Goal: Information Seeking & Learning: Compare options

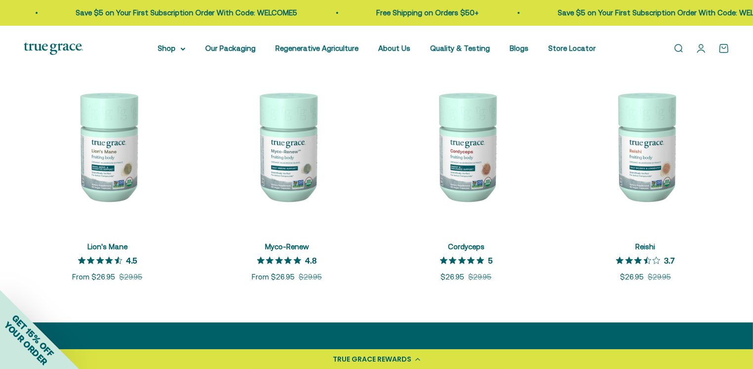
scroll to position [224, 0]
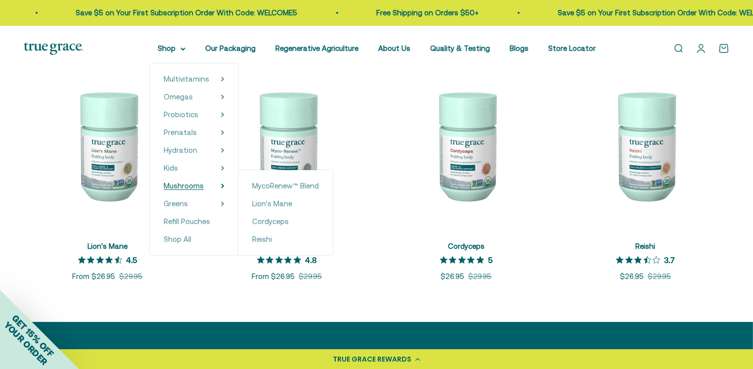
click at [193, 185] on span "Mushrooms" at bounding box center [184, 185] width 40 height 8
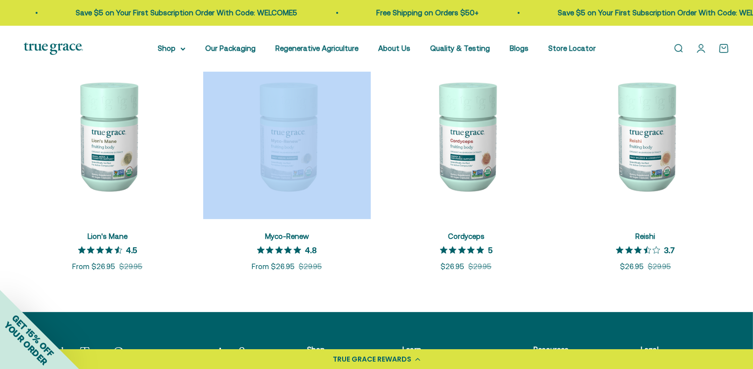
scroll to position [235, 0]
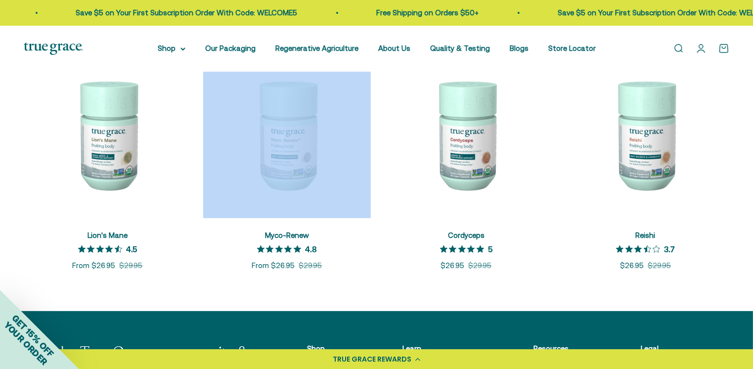
click at [110, 133] on img at bounding box center [108, 135] width 168 height 168
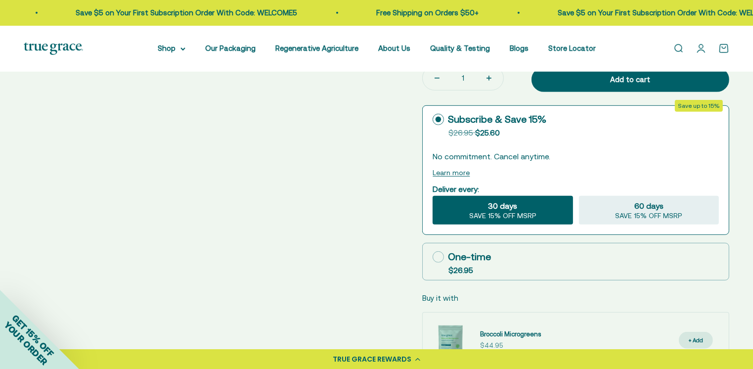
scroll to position [465, 0]
click at [499, 265] on label "One-time $26.95" at bounding box center [576, 261] width 306 height 37
click at [433, 257] on input "One-time $26.95" at bounding box center [432, 256] width 0 height 0
radio input "true"
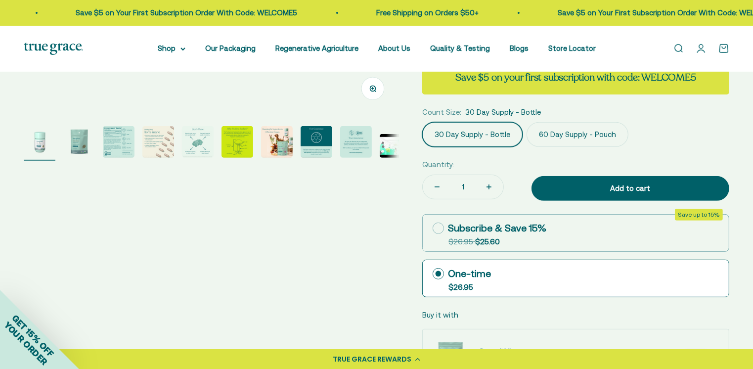
scroll to position [356, 0]
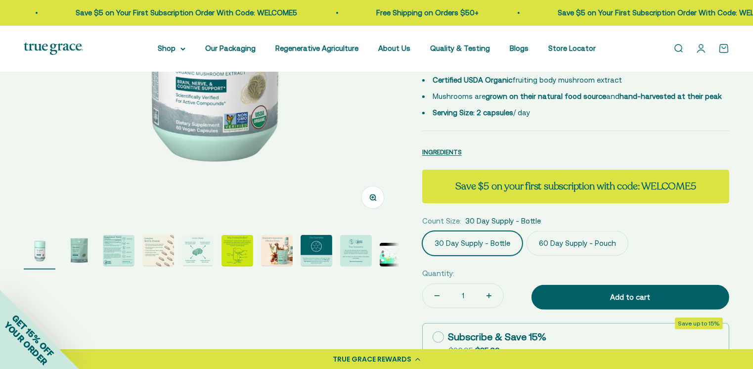
click at [750, 267] on div "Zoom Go to item 1 Go to item 2 Go to item 3 Go to item 4 Go to item 5 Go to ite…" at bounding box center [376, 172] width 753 height 694
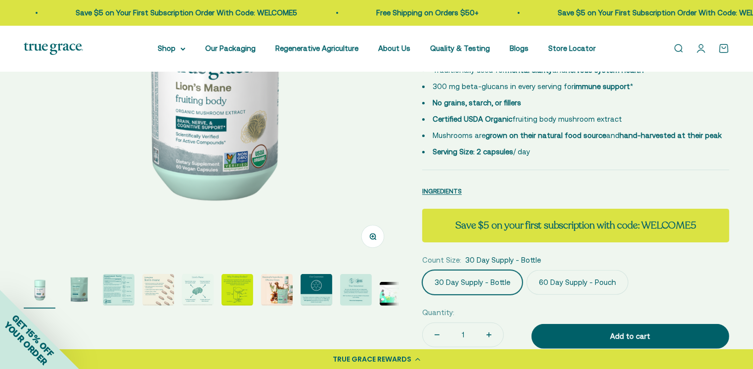
scroll to position [192, 0]
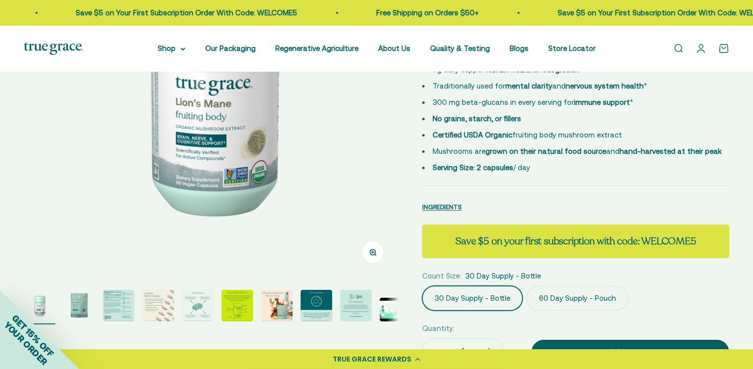
click at [611, 297] on label "60 Day Supply - Pouch" at bounding box center [577, 298] width 102 height 25
click at [422, 286] on input "60 Day Supply - Pouch" at bounding box center [422, 285] width 0 height 0
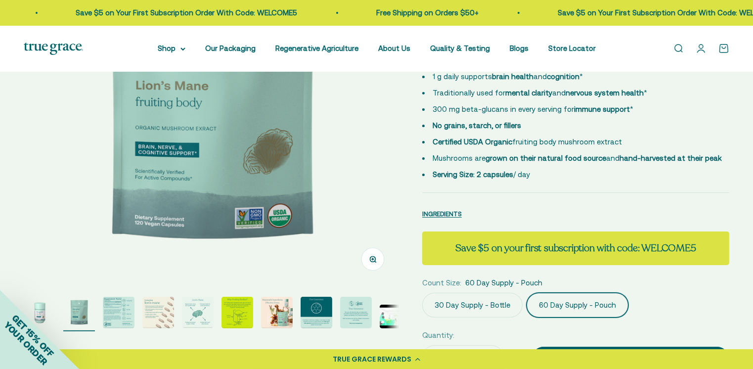
scroll to position [184, 0]
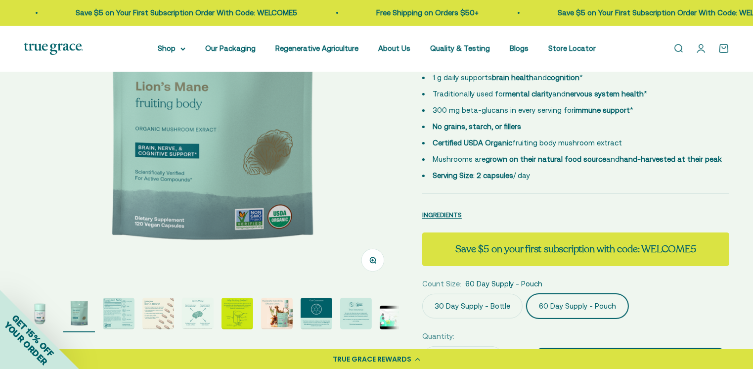
click at [124, 318] on img "Go to item 3" at bounding box center [119, 314] width 32 height 32
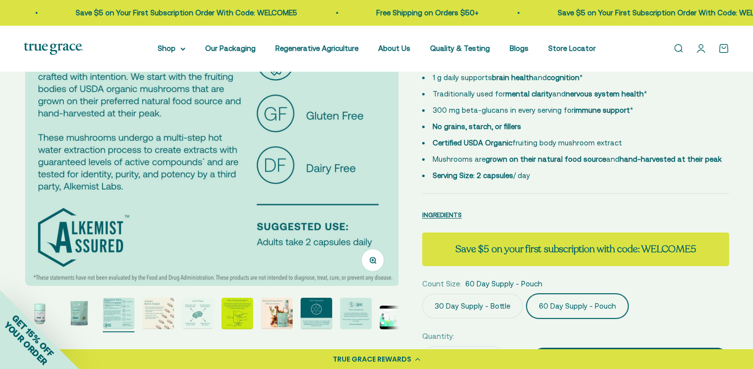
scroll to position [0, 773]
click at [83, 311] on img "Go to item 2" at bounding box center [79, 314] width 32 height 32
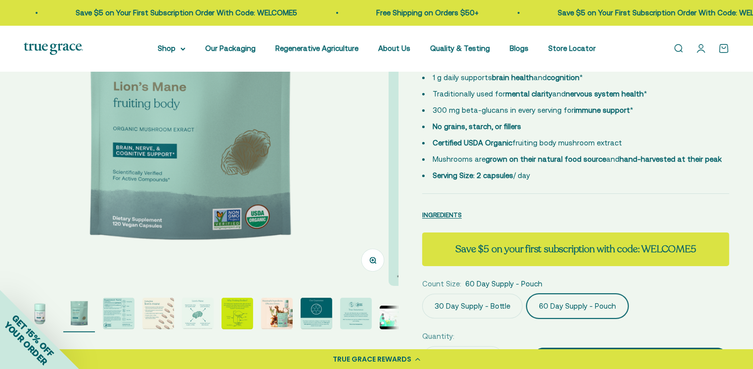
scroll to position [0, 387]
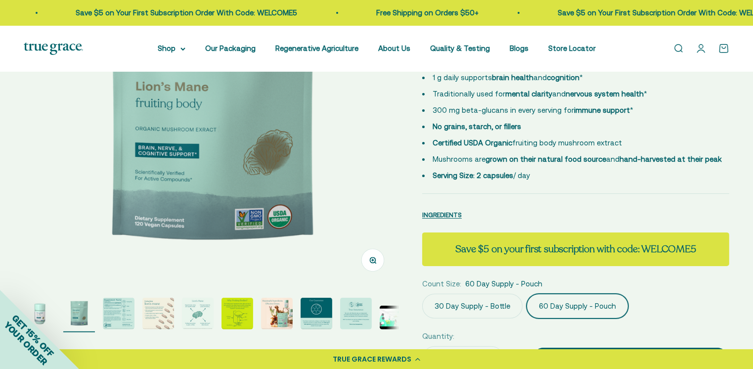
click at [314, 311] on img "Go to item 8" at bounding box center [317, 314] width 32 height 32
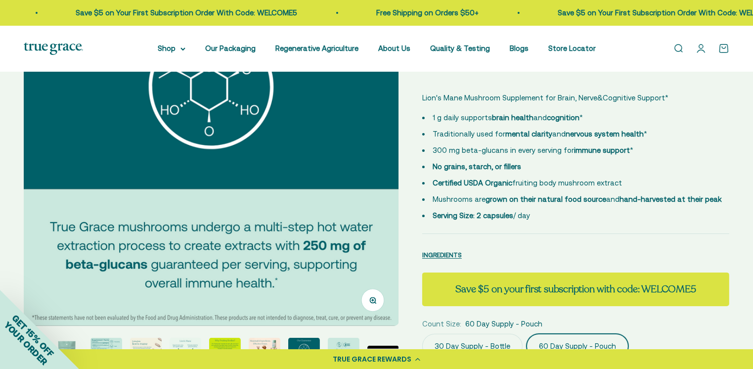
scroll to position [143, 0]
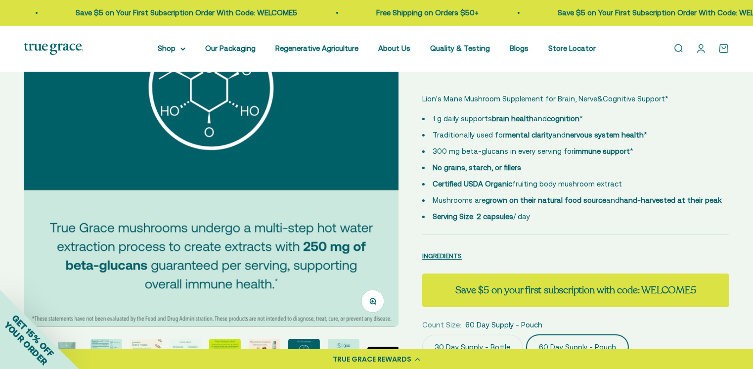
click at [350, 340] on img "Go to item 9" at bounding box center [344, 355] width 32 height 32
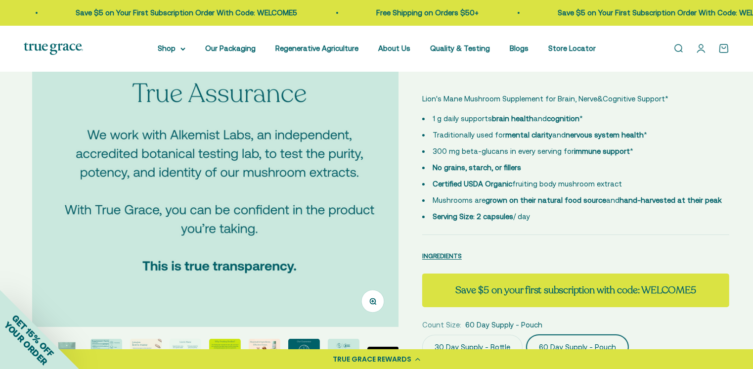
scroll to position [0, 3095]
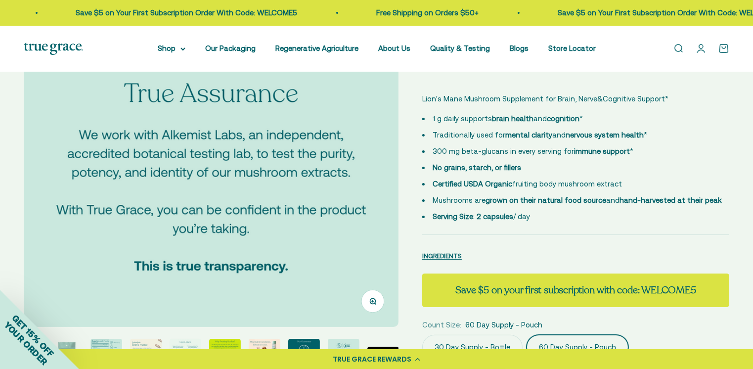
click at [378, 347] on img "Go to item 10" at bounding box center [383, 359] width 32 height 24
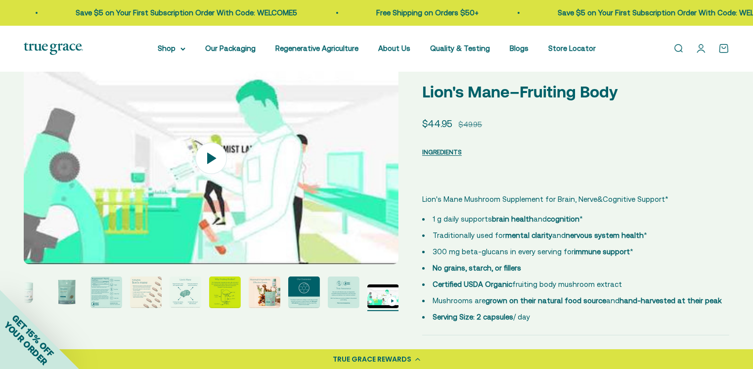
scroll to position [42, 0]
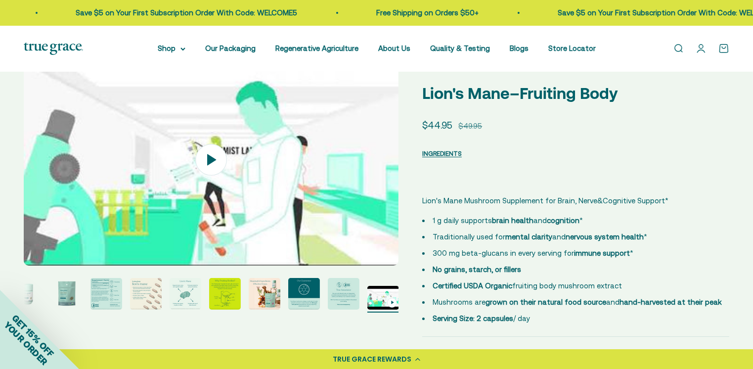
click at [111, 293] on img "Go to item 3" at bounding box center [106, 294] width 32 height 32
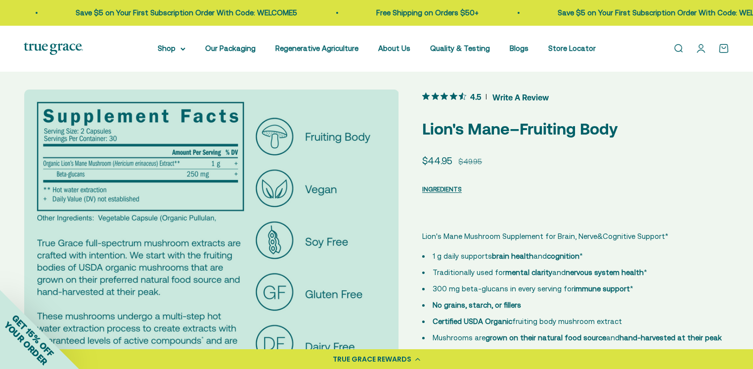
scroll to position [6, 0]
click at [310, 144] on img at bounding box center [211, 276] width 375 height 375
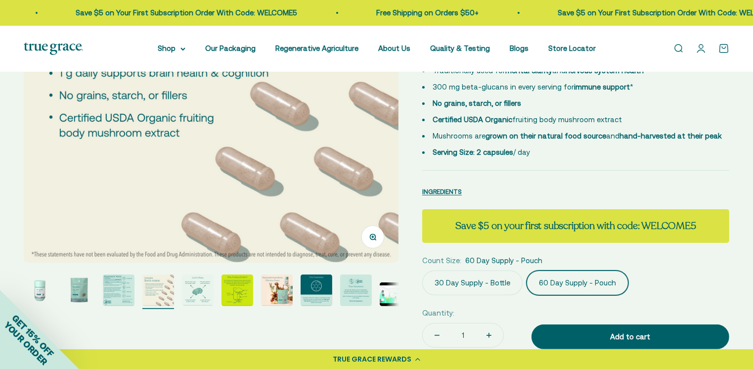
scroll to position [207, 0]
click at [127, 297] on img "Go to item 3" at bounding box center [119, 291] width 32 height 32
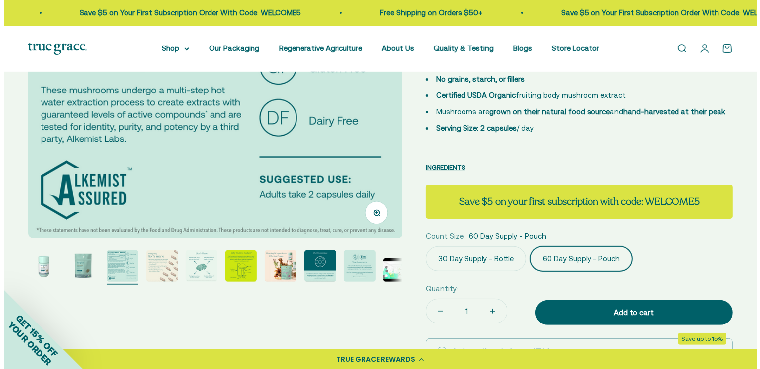
scroll to position [231, 0]
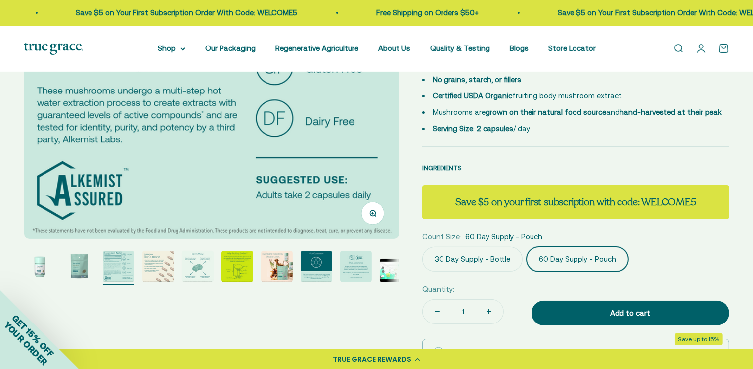
click at [457, 165] on span "INGREDIENTS" at bounding box center [442, 167] width 40 height 7
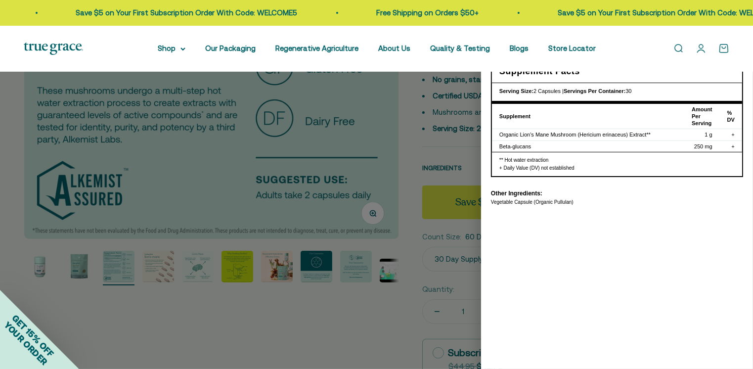
scroll to position [0, 781]
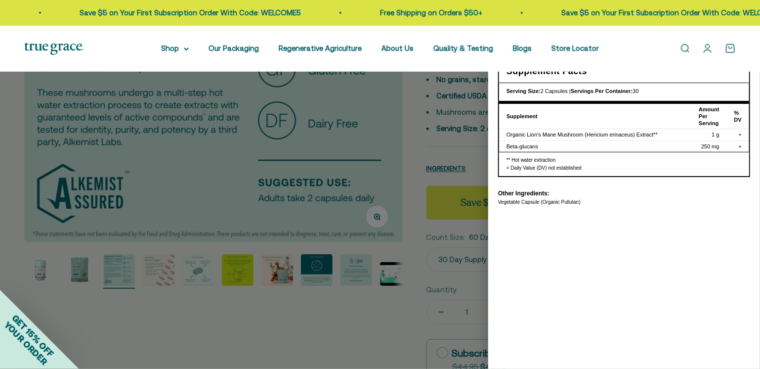
click at [393, 327] on div at bounding box center [380, 184] width 760 height 369
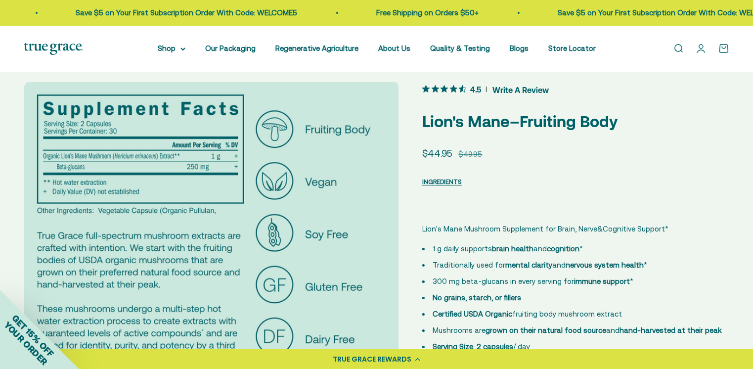
scroll to position [0, 0]
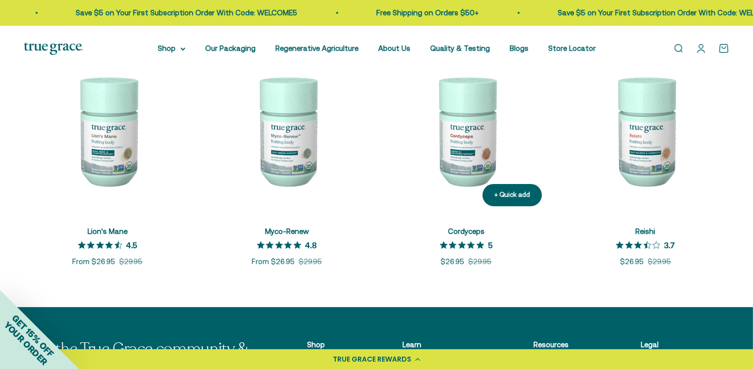
click at [476, 157] on img at bounding box center [467, 131] width 168 height 168
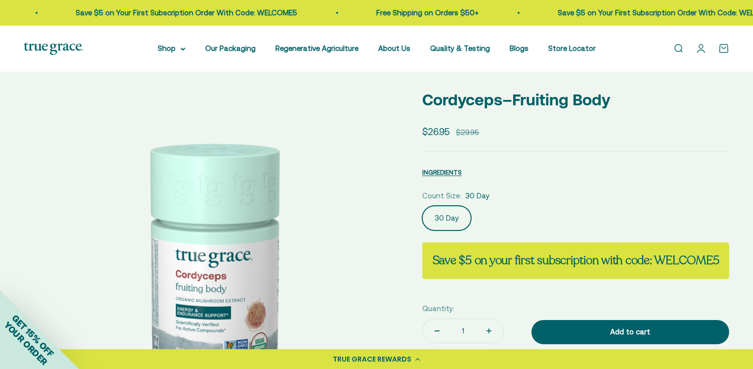
scroll to position [15, 0]
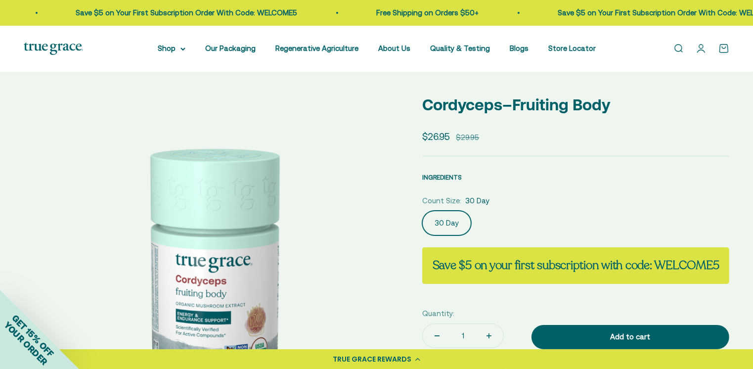
click at [459, 174] on span "INGREDIENTS" at bounding box center [442, 177] width 40 height 7
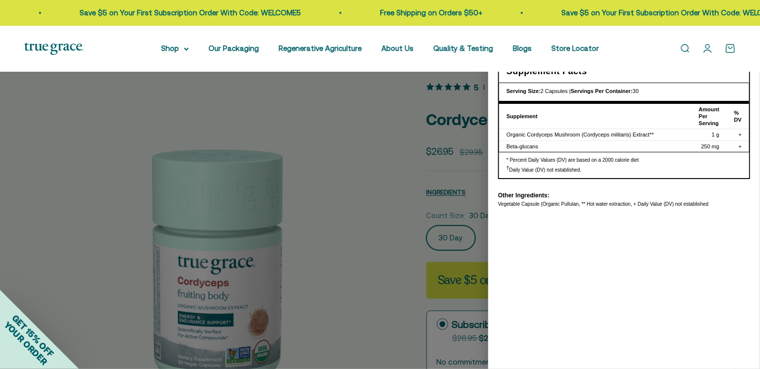
click at [410, 215] on div at bounding box center [380, 184] width 760 height 369
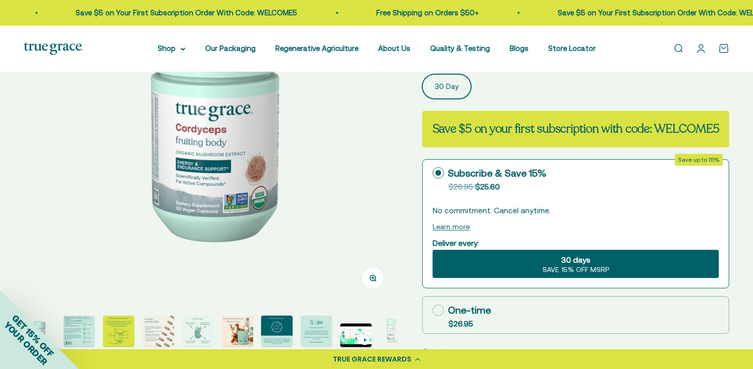
scroll to position [166, 0]
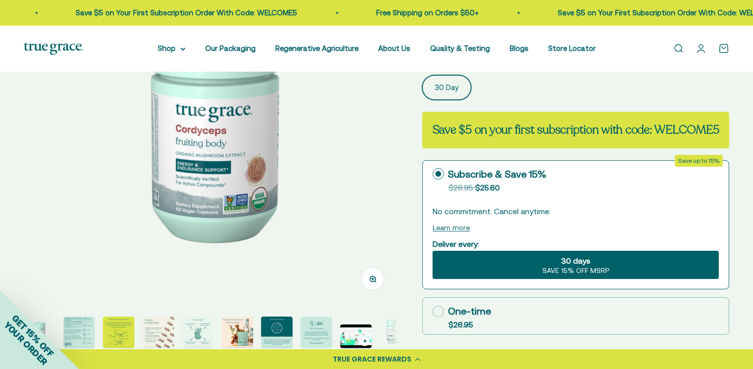
click at [84, 338] on img "Go to item 2" at bounding box center [79, 332] width 32 height 32
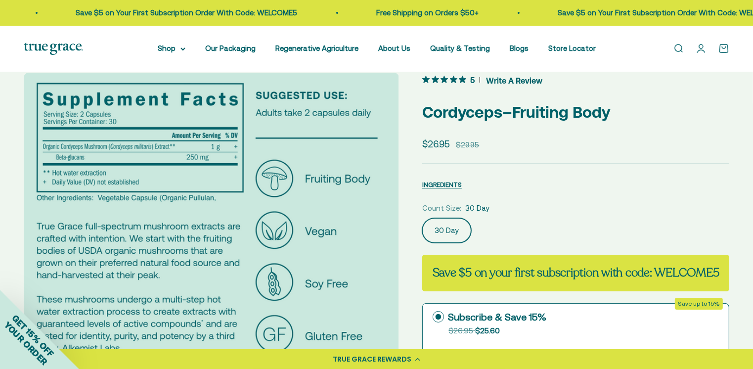
scroll to position [22, 0]
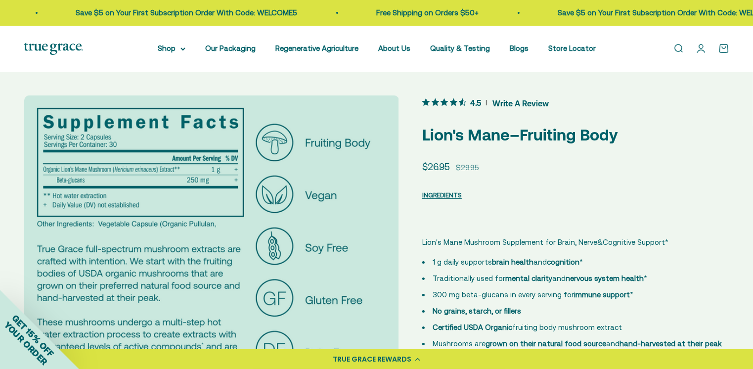
scroll to position [0, 773]
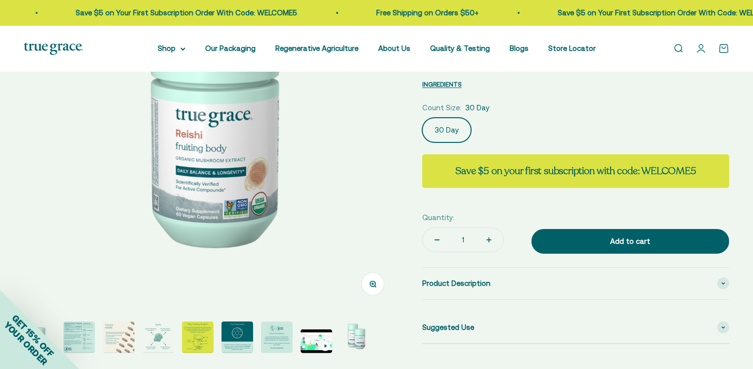
click at [82, 338] on img "Go to item 2" at bounding box center [79, 337] width 32 height 32
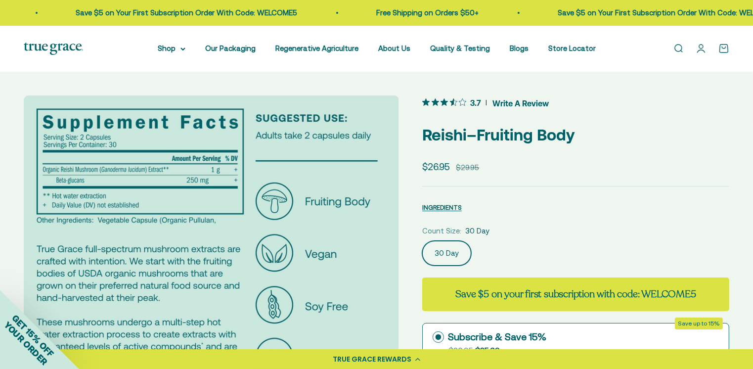
scroll to position [0, 387]
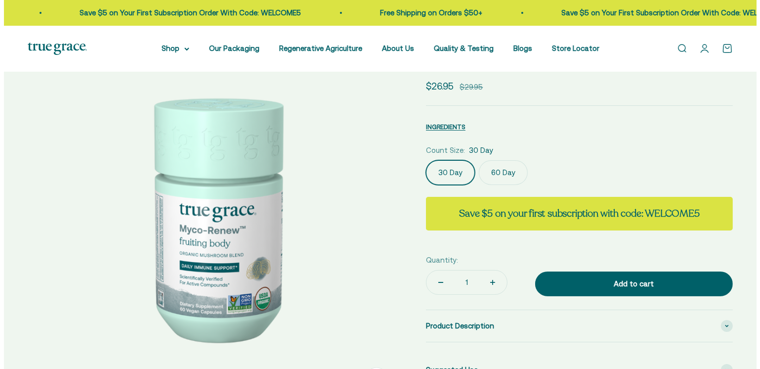
scroll to position [66, 0]
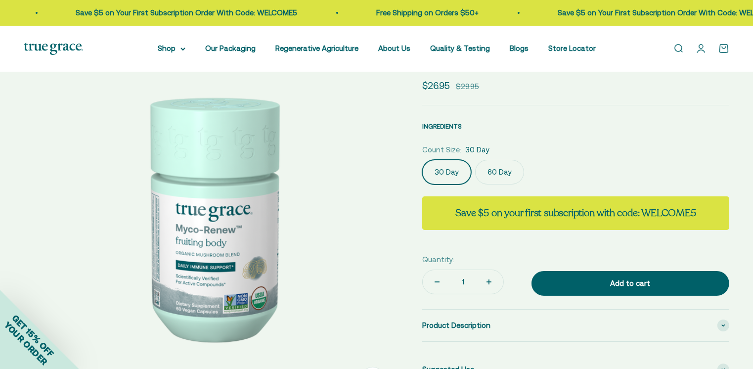
click at [451, 125] on span "INGREDIENTS" at bounding box center [442, 126] width 40 height 7
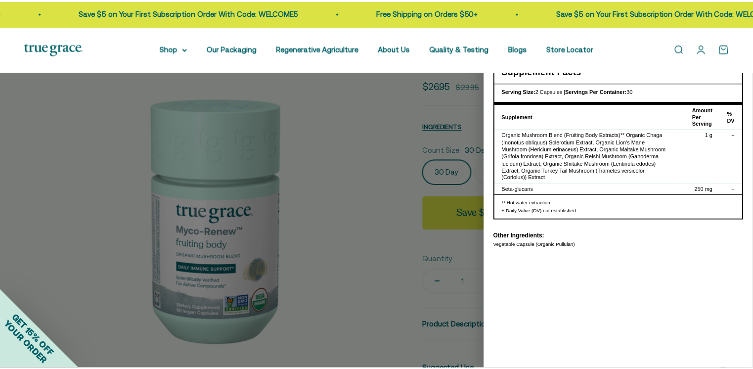
scroll to position [0, 0]
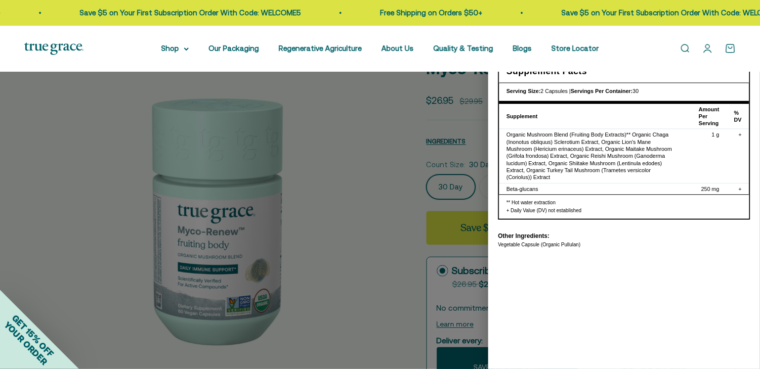
click at [353, 255] on div at bounding box center [380, 184] width 760 height 369
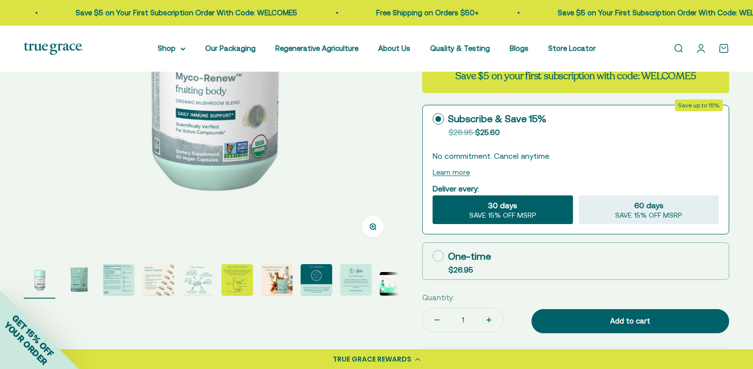
scroll to position [219, 0]
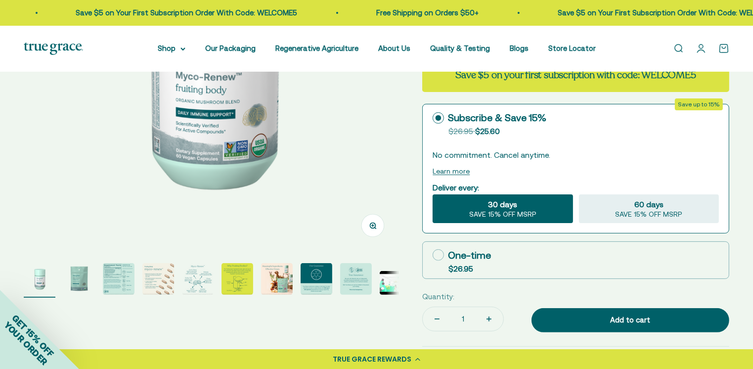
click at [103, 288] on img "Go to item 3" at bounding box center [119, 279] width 32 height 32
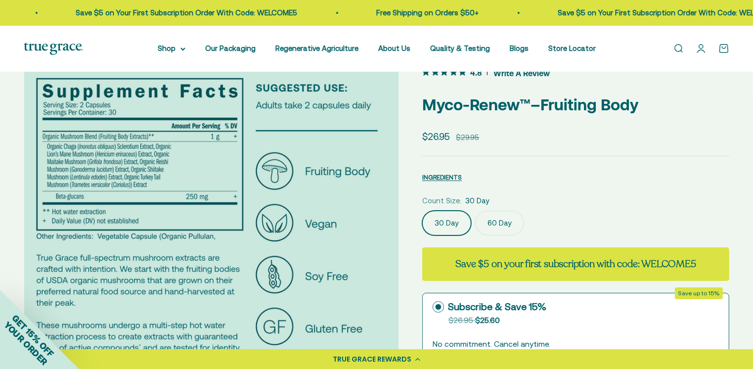
scroll to position [30, 0]
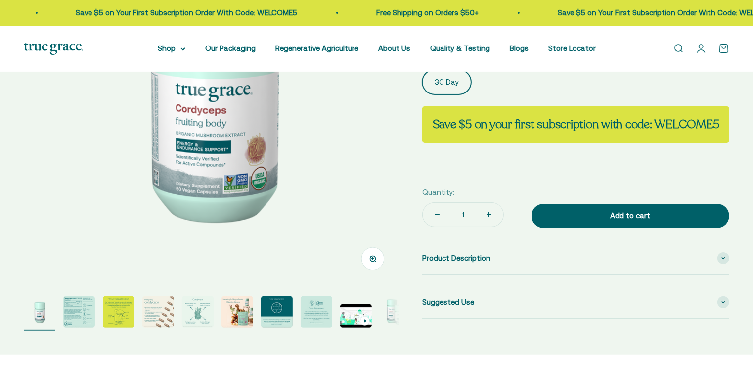
scroll to position [186, 0]
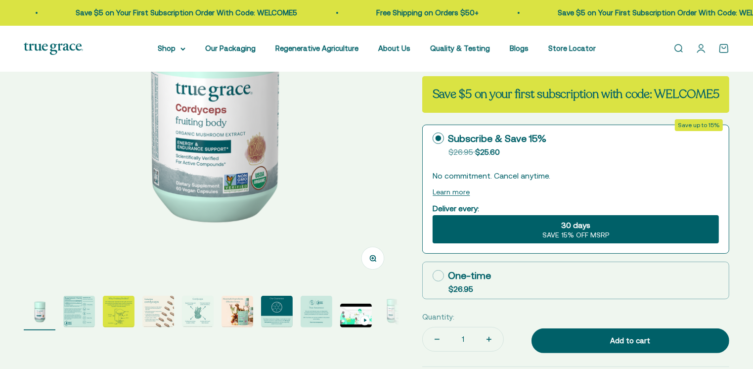
click at [77, 322] on img "Go to item 2" at bounding box center [79, 312] width 32 height 32
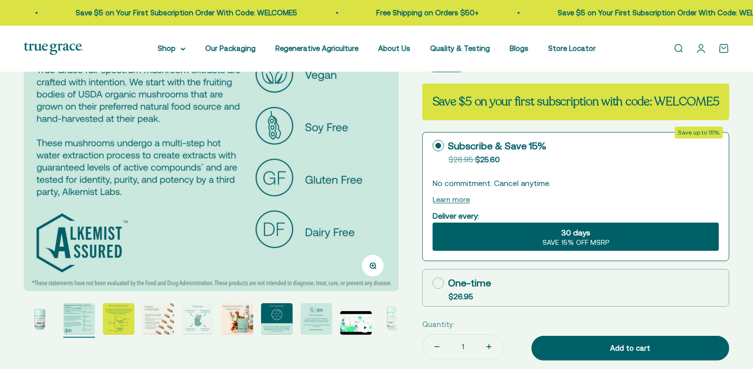
scroll to position [180, 0]
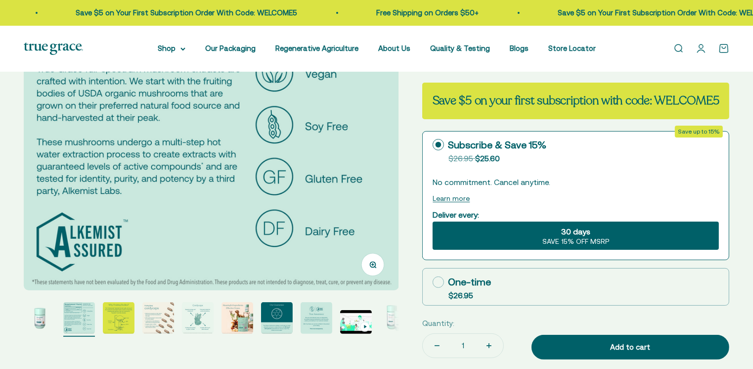
click at [44, 311] on img "Go to item 1" at bounding box center [40, 318] width 32 height 32
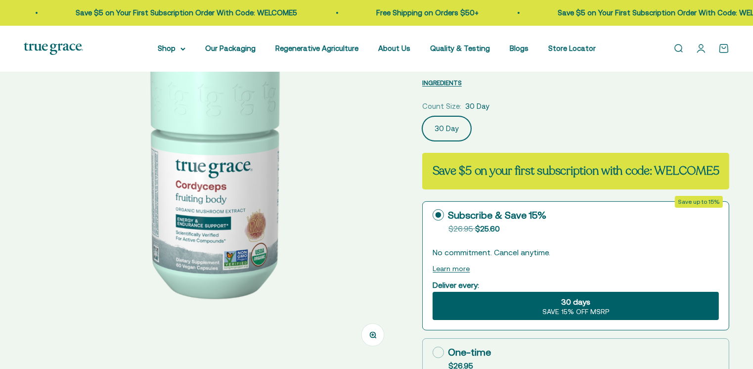
scroll to position [98, 0]
